Goal: Book appointment/travel/reservation

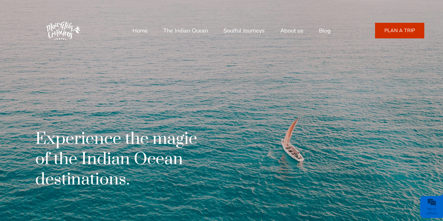
click at [403, 31] on link "PLAN A TRIP" at bounding box center [399, 31] width 49 height 16
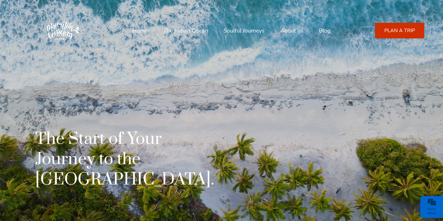
click at [188, 31] on link "The Indian Ocean" at bounding box center [185, 30] width 45 height 15
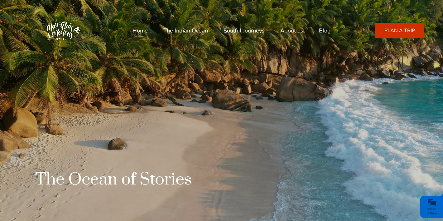
click at [246, 30] on link "Soulful Journeys" at bounding box center [244, 30] width 41 height 15
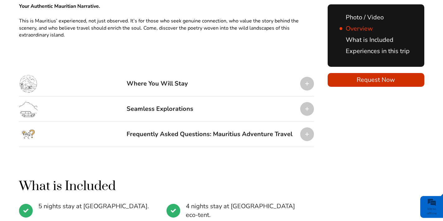
click at [305, 77] on div at bounding box center [307, 84] width 14 height 14
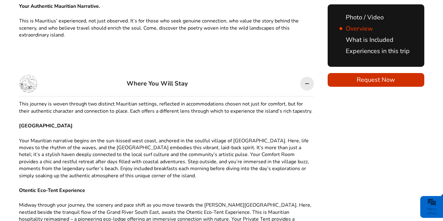
click at [305, 77] on div at bounding box center [307, 84] width 14 height 14
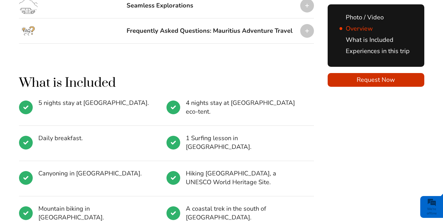
scroll to position [806, 0]
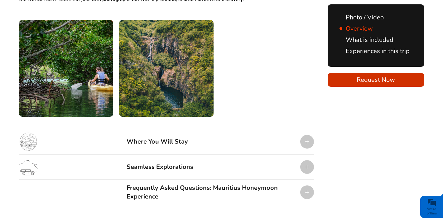
scroll to position [1095, 0]
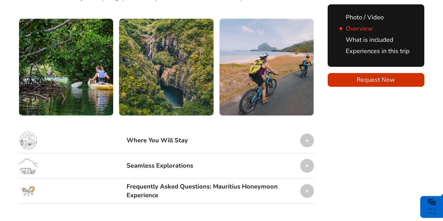
click at [307, 133] on div at bounding box center [307, 140] width 14 height 14
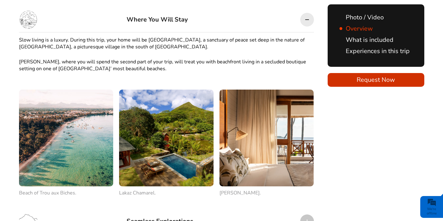
scroll to position [1215, 0]
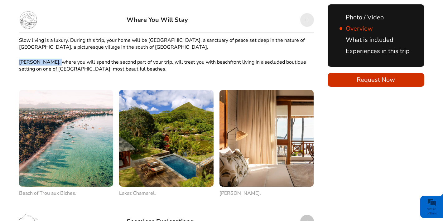
drag, startPoint x: 56, startPoint y: 21, endPoint x: 20, endPoint y: 24, distance: 36.6
click at [20, 59] on p "[PERSON_NAME], where you will spend the second part of your trip, will treat yo…" at bounding box center [166, 66] width 295 height 14
copy p "[PERSON_NAME]"
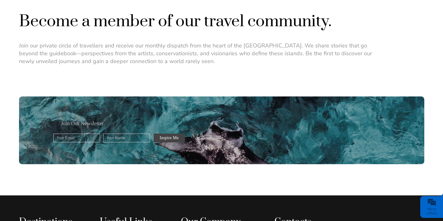
scroll to position [585, 0]
